Goal: Task Accomplishment & Management: Manage account settings

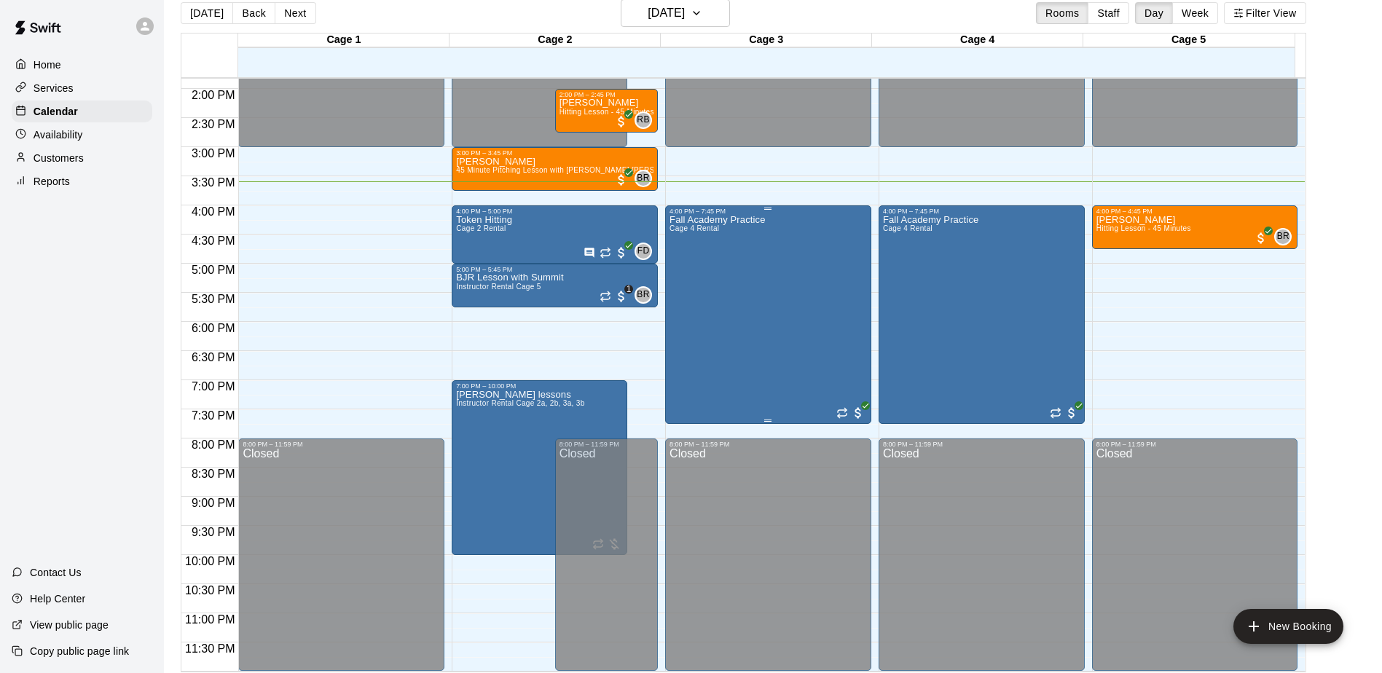
scroll to position [23, 0]
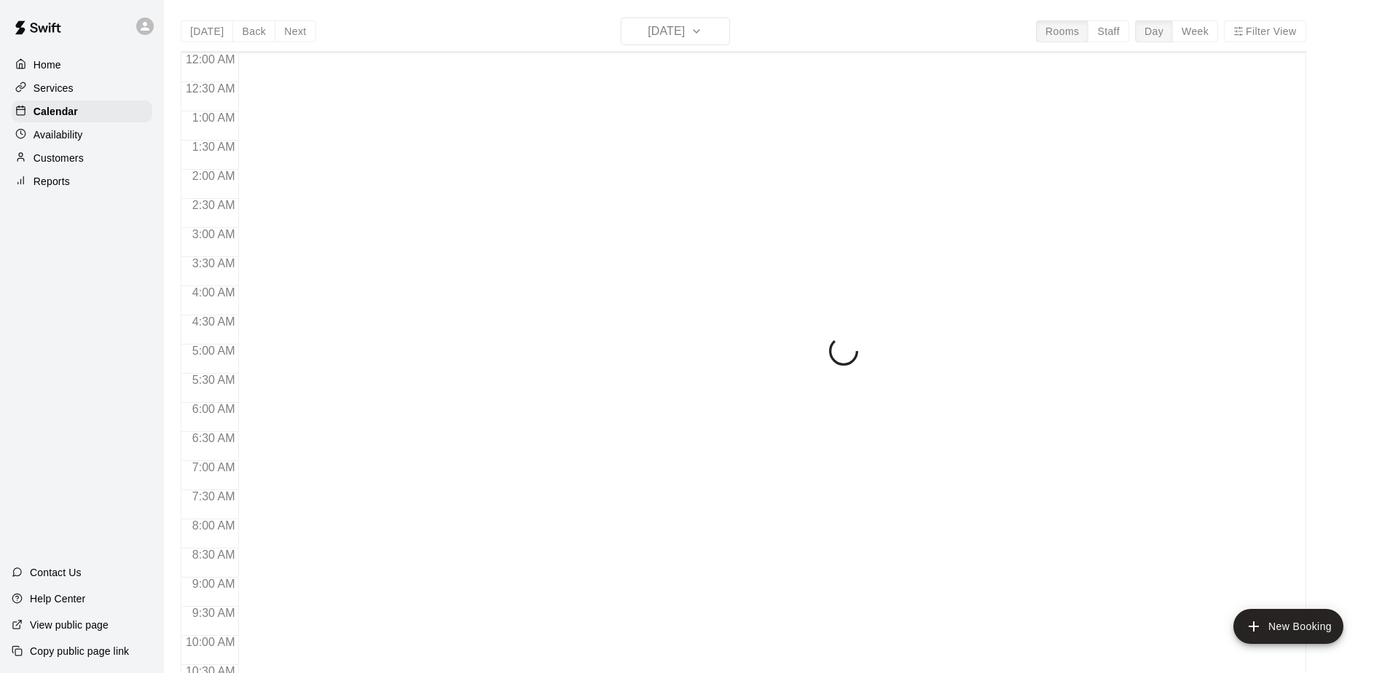
scroll to position [762, 0]
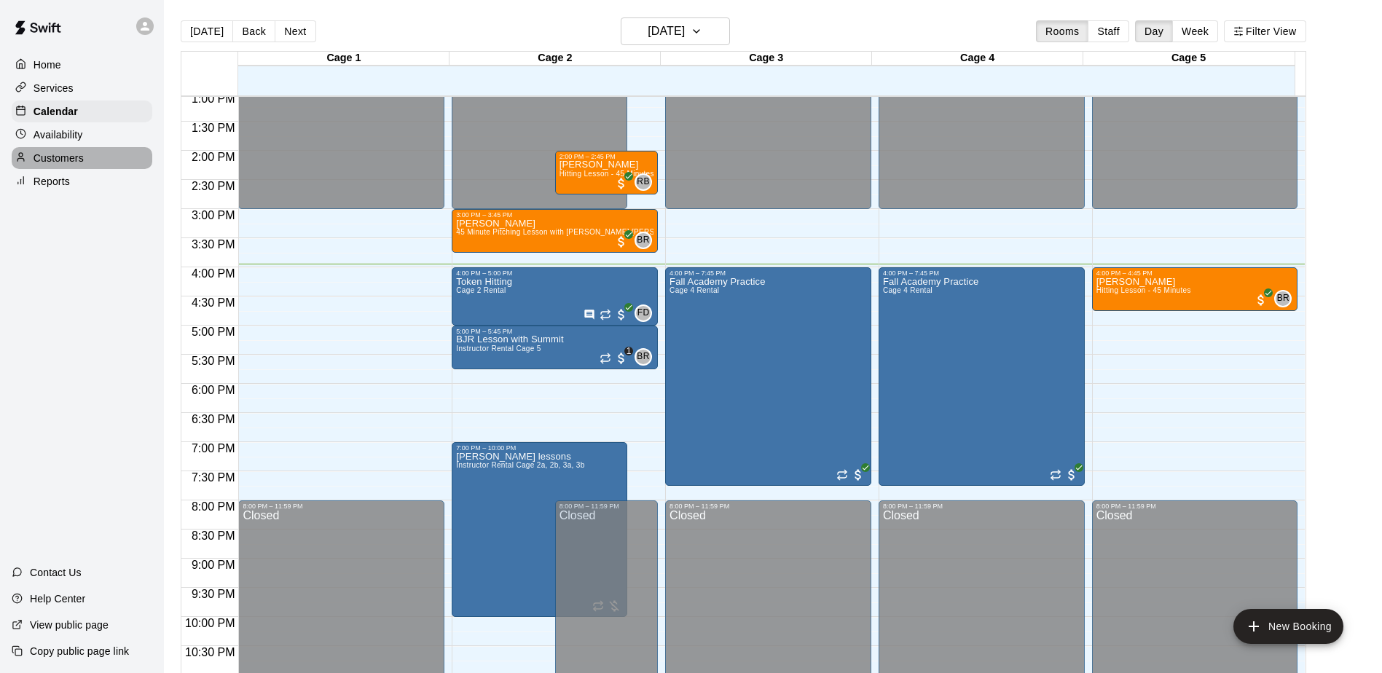
click at [58, 165] on p "Customers" at bounding box center [59, 158] width 50 height 15
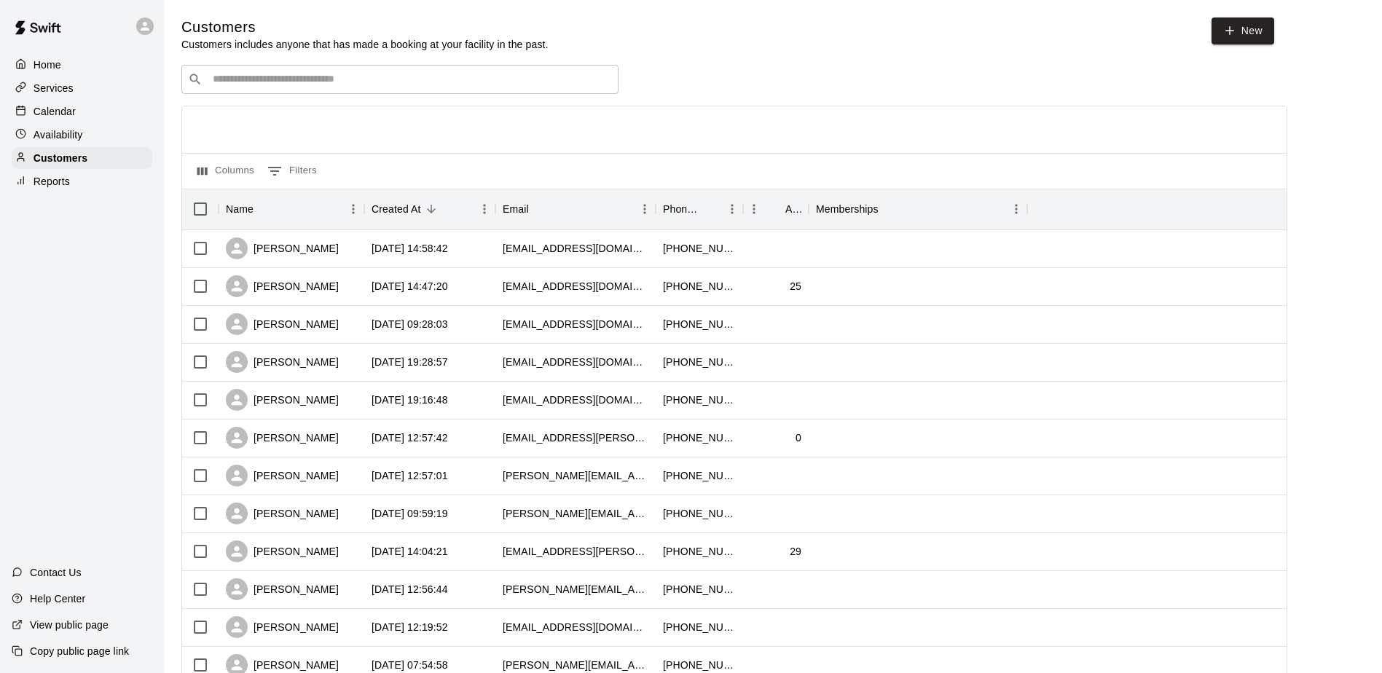
click at [395, 153] on div at bounding box center [734, 129] width 1105 height 47
click at [290, 252] on div "[PERSON_NAME]" at bounding box center [282, 249] width 113 height 22
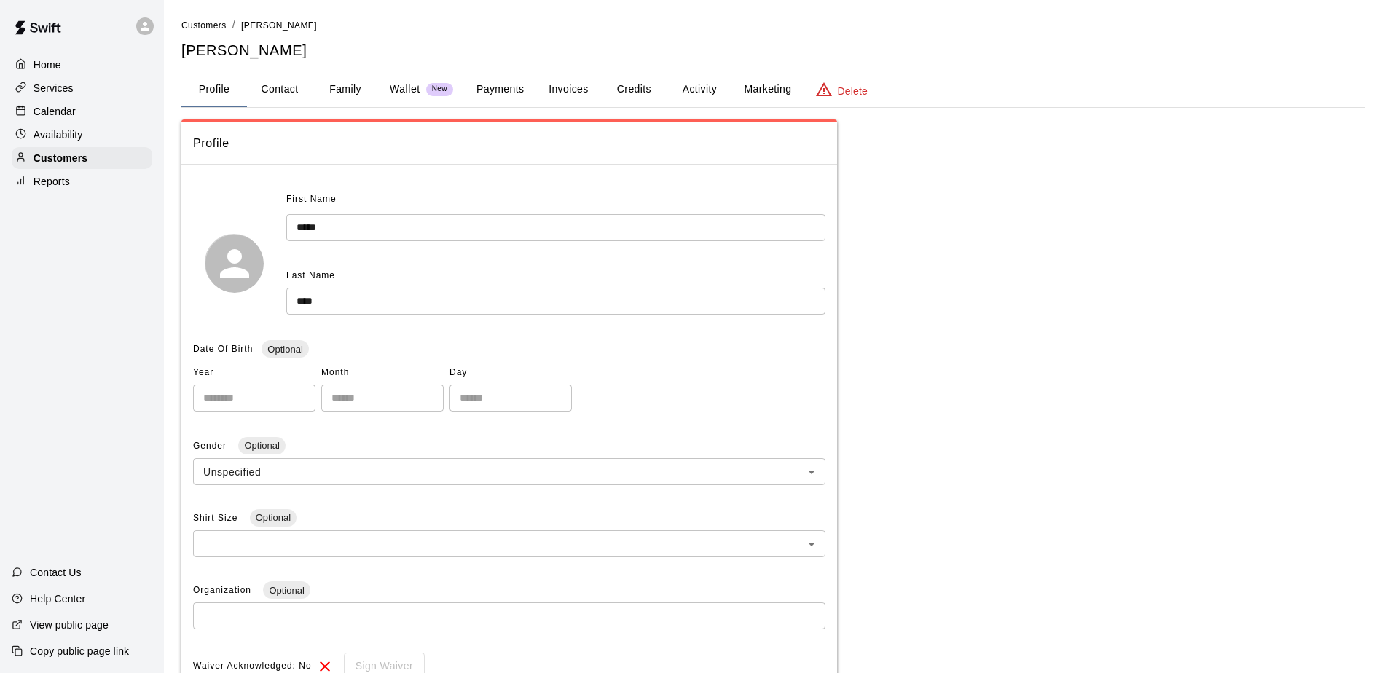
click at [291, 90] on button "Contact" at bounding box center [280, 89] width 66 height 35
select select "**"
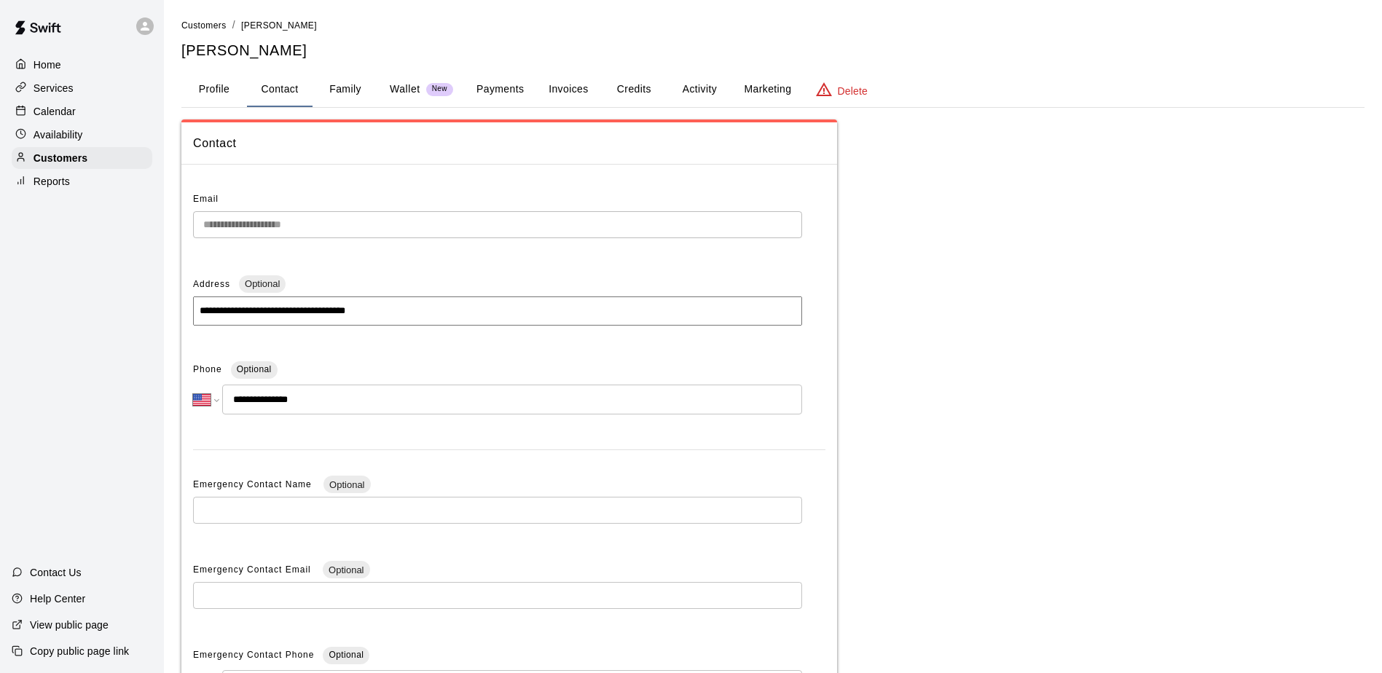
click at [44, 106] on p "Calendar" at bounding box center [55, 111] width 42 height 15
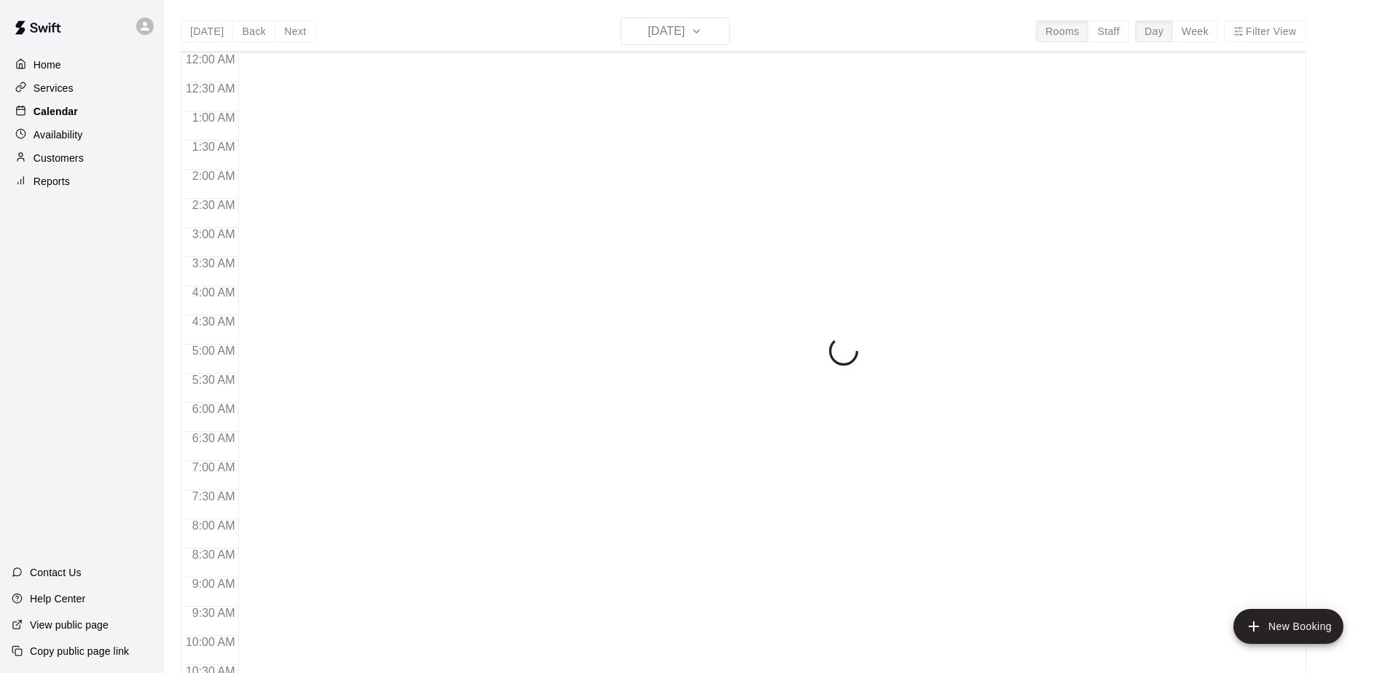
scroll to position [762, 0]
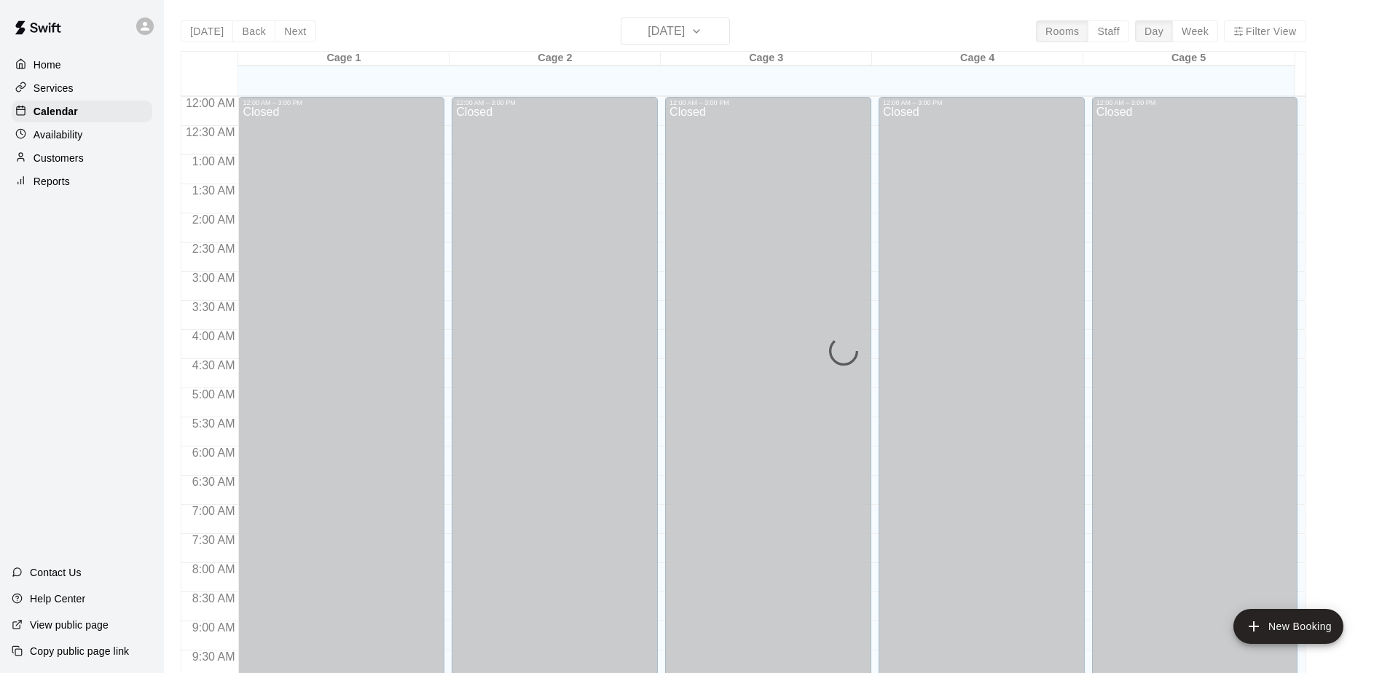
scroll to position [762, 0]
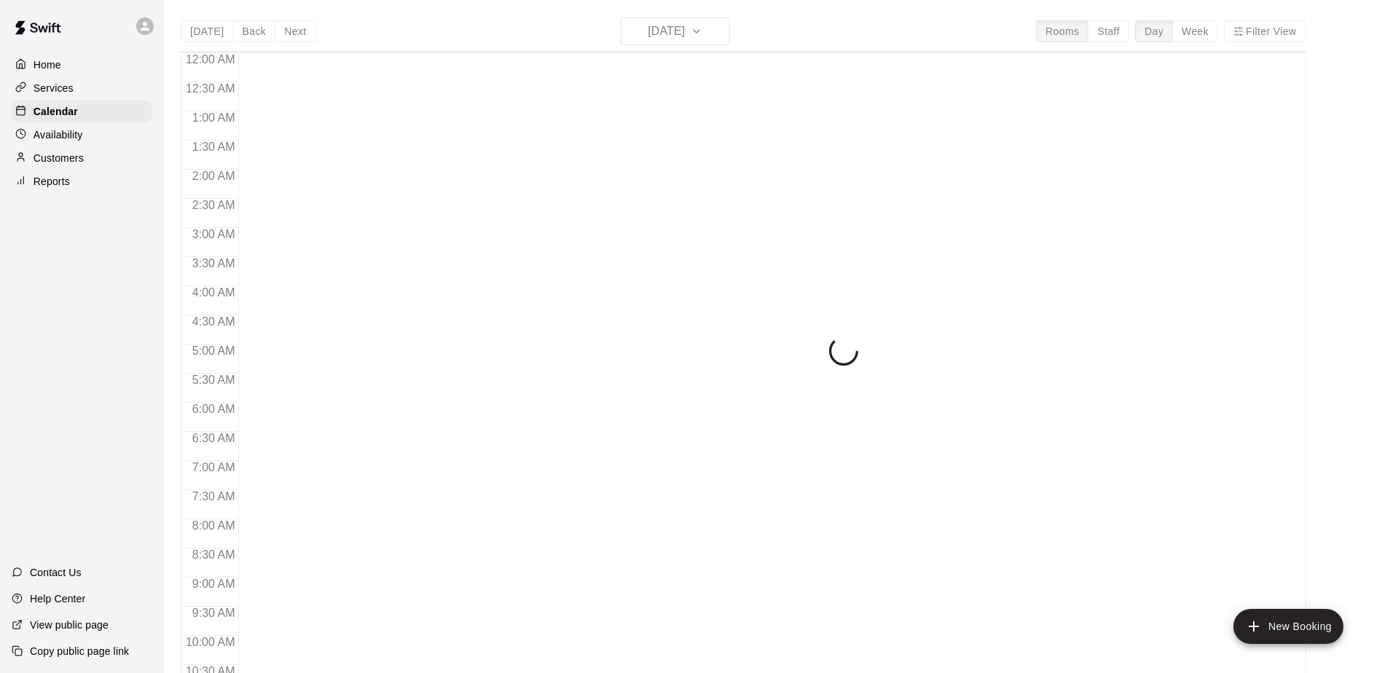
scroll to position [762, 0]
